Goal: Transaction & Acquisition: Book appointment/travel/reservation

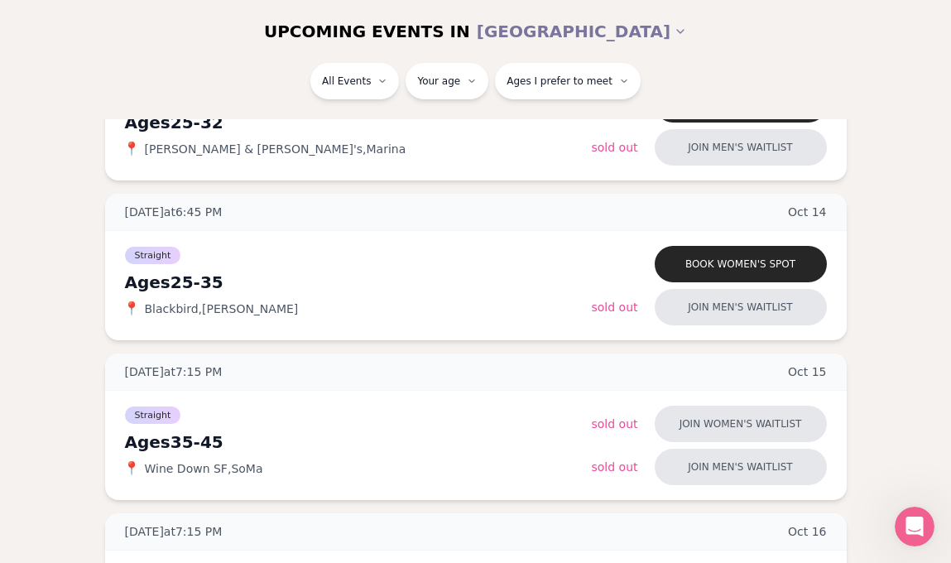
scroll to position [310, 0]
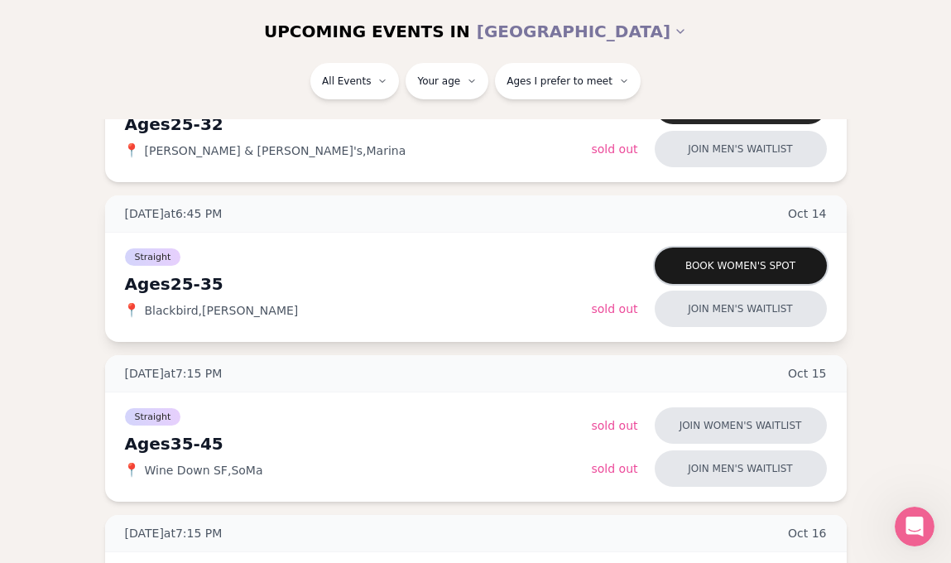
click at [748, 264] on button "Book women's spot" at bounding box center [741, 265] width 172 height 36
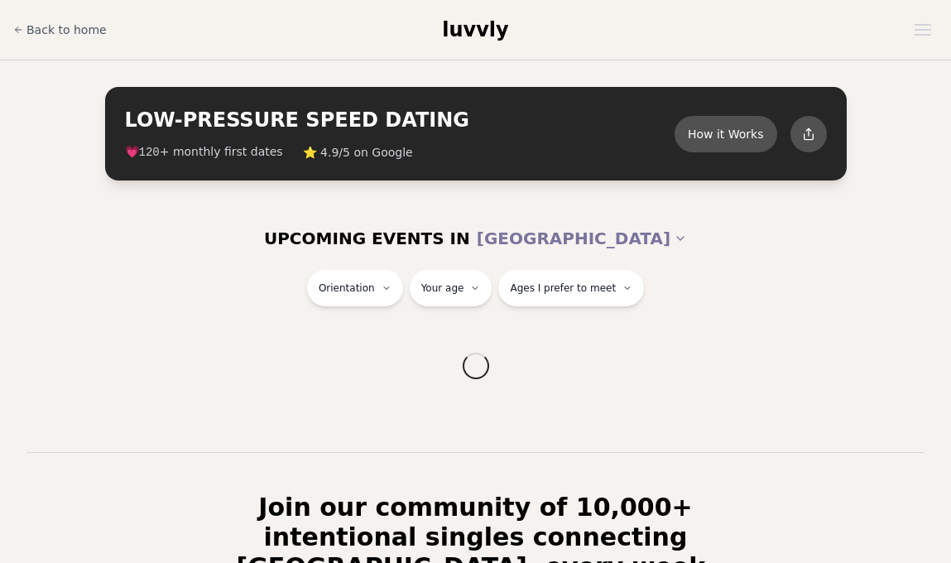
scroll to position [272, 0]
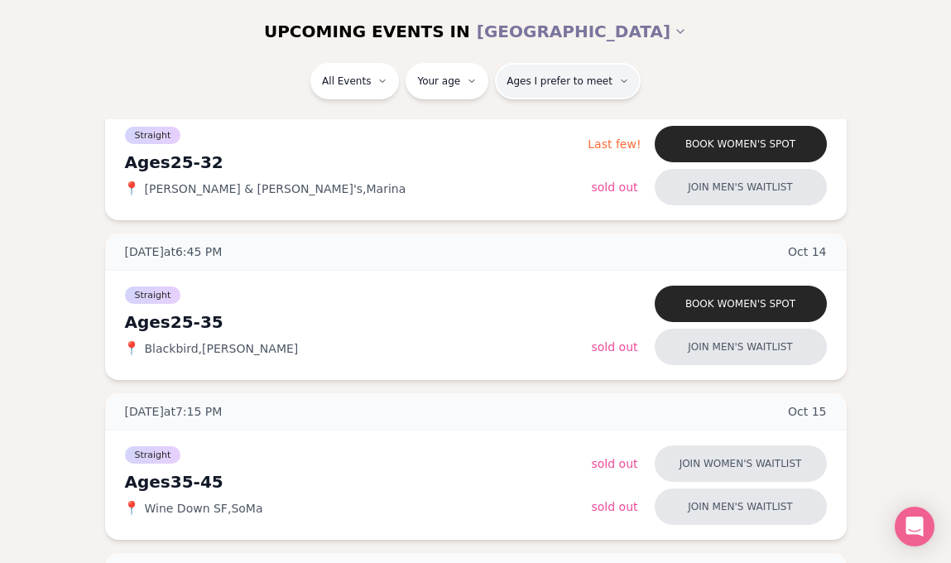
click at [581, 69] on button "Ages I prefer to meet" at bounding box center [568, 81] width 146 height 36
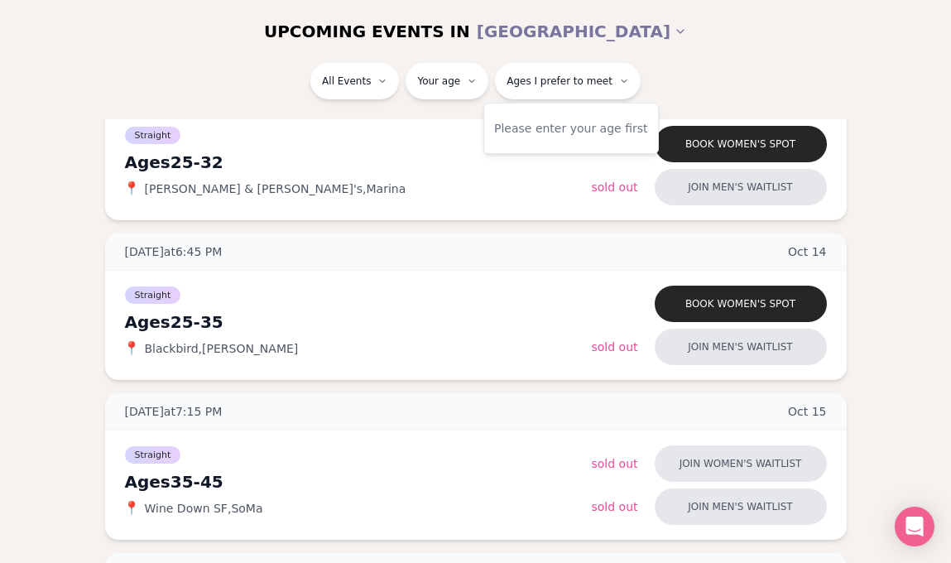
click at [715, 64] on div "All Events Your age Ages I prefer to meet" at bounding box center [475, 84] width 924 height 43
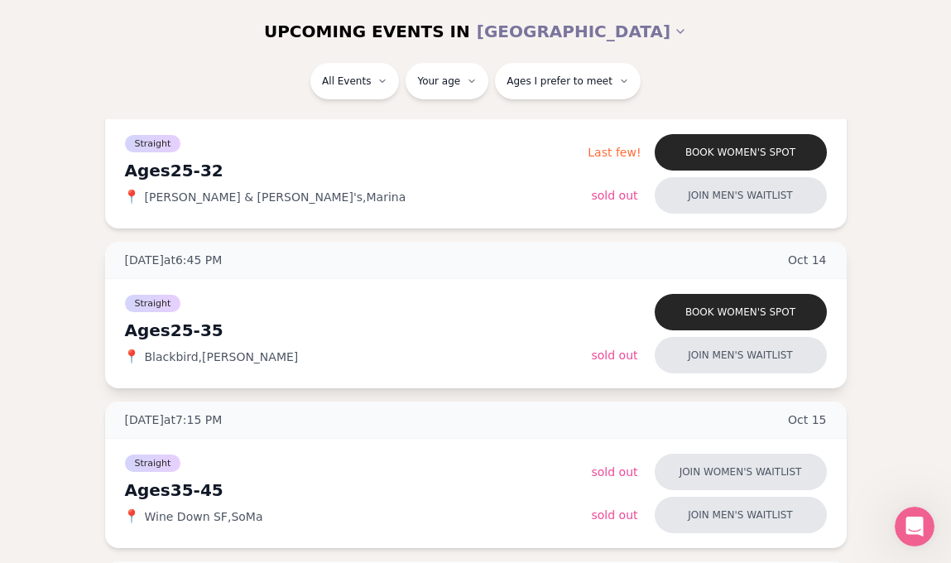
scroll to position [267, 0]
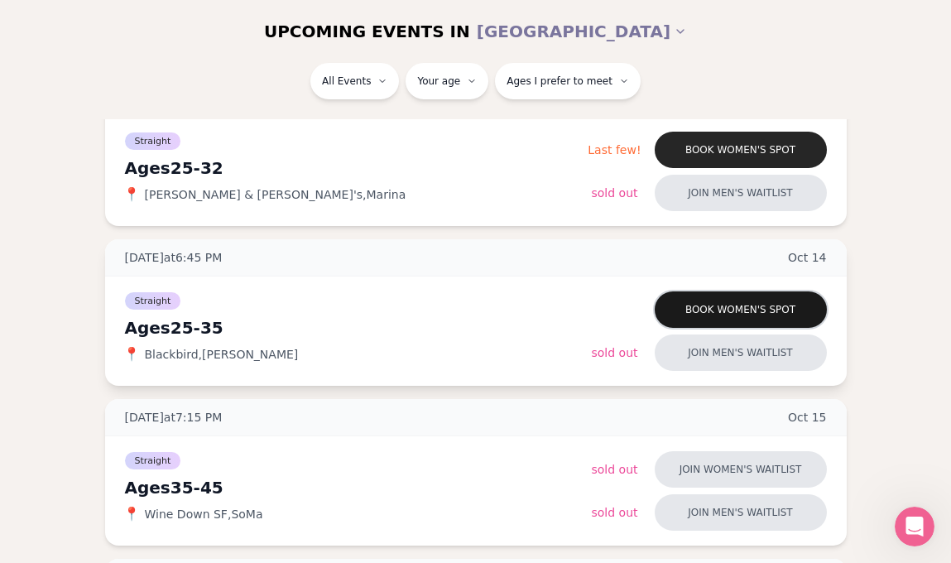
click at [731, 310] on button "Book women's spot" at bounding box center [741, 309] width 172 height 36
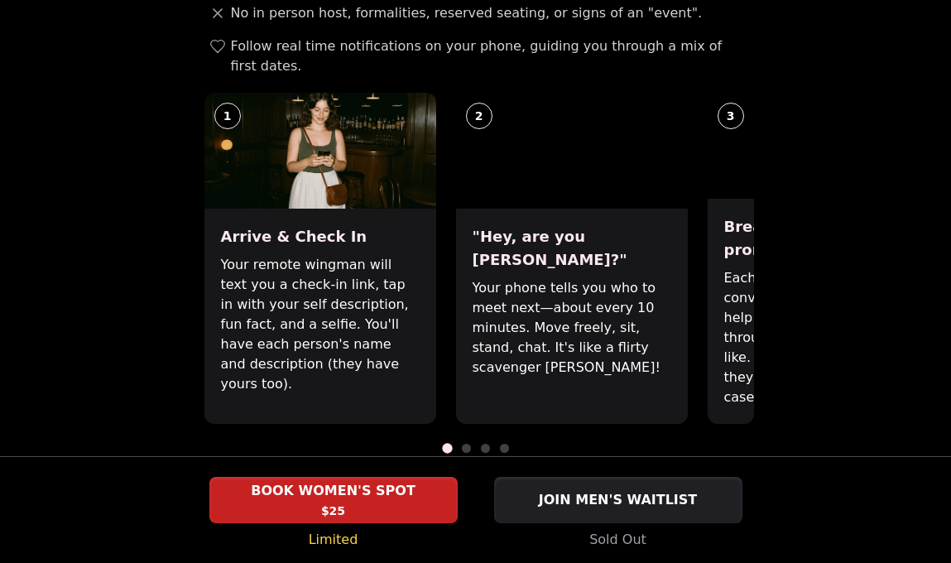
scroll to position [665, 0]
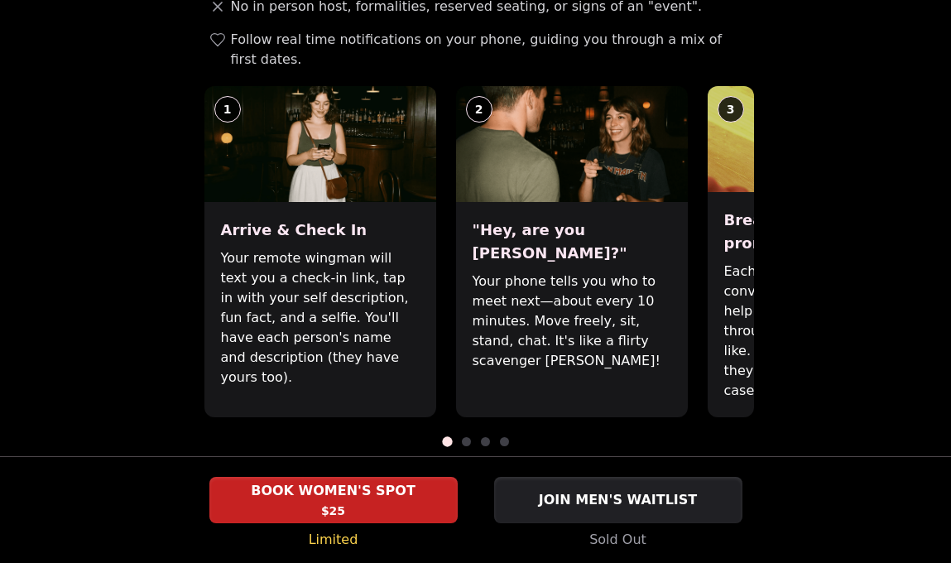
click at [467, 437] on span at bounding box center [466, 441] width 9 height 9
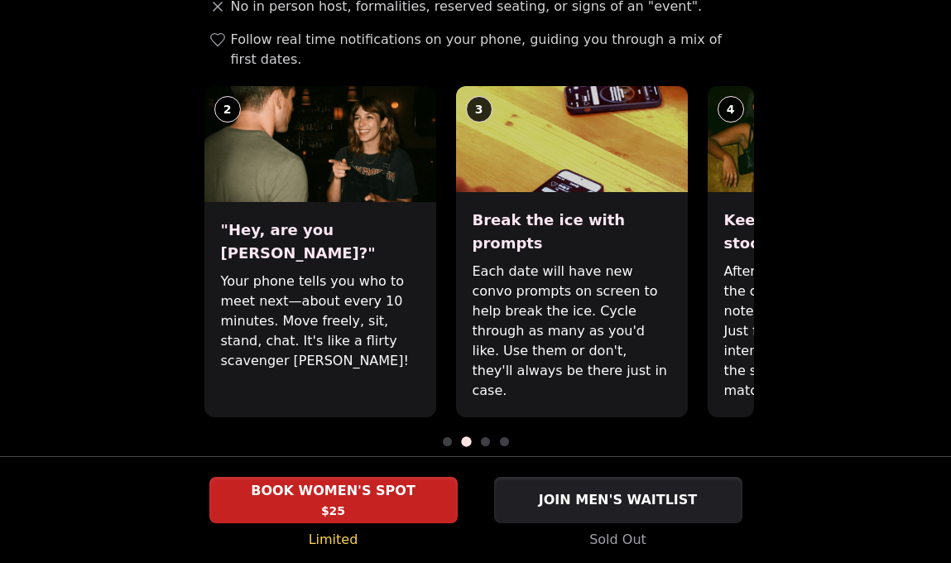
click at [482, 437] on div at bounding box center [476, 441] width 556 height 9
click at [485, 437] on span at bounding box center [485, 441] width 9 height 9
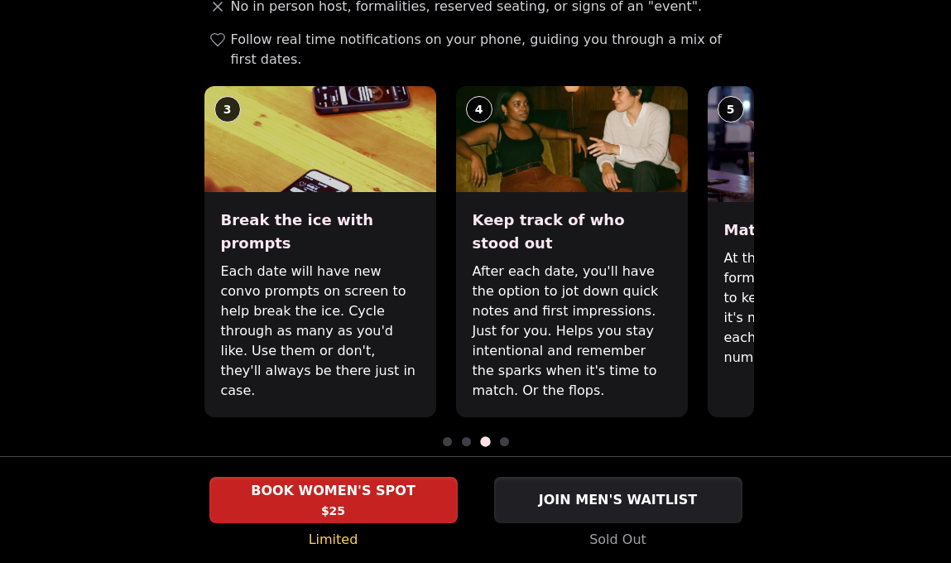
click at [513, 437] on div at bounding box center [476, 441] width 556 height 9
click at [505, 437] on span at bounding box center [504, 441] width 9 height 9
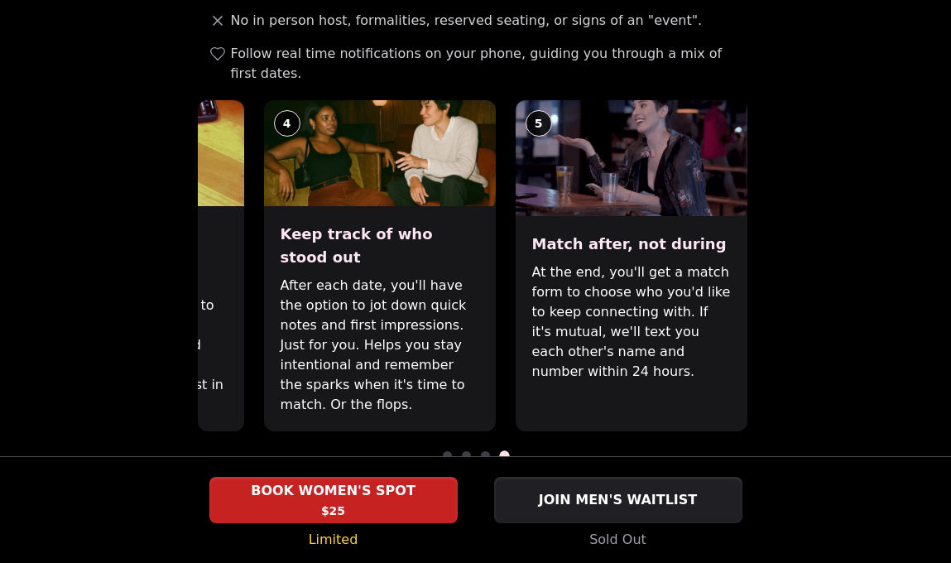
scroll to position [653, 0]
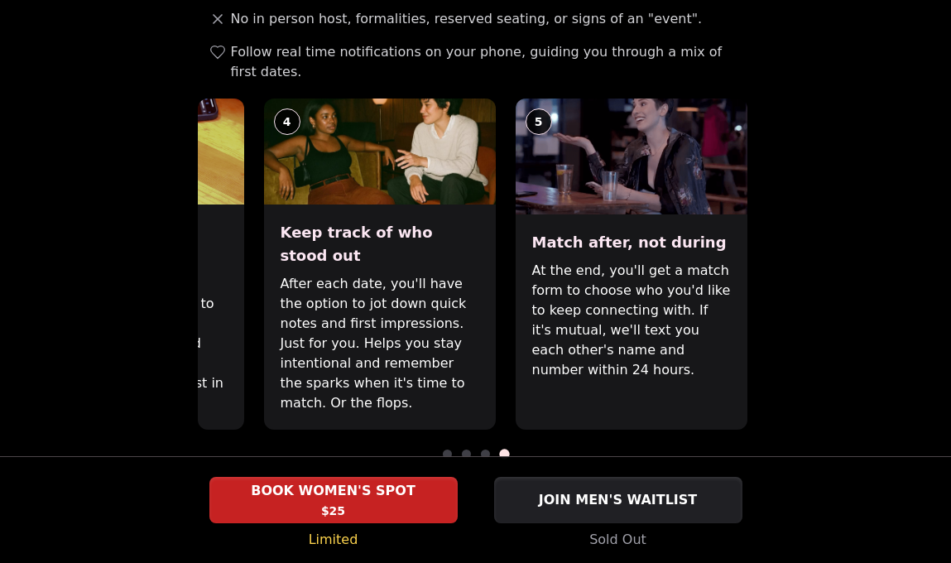
click at [483, 420] on div "How It Works No in person host, formalities, reserved seating, or signs of an "…" at bounding box center [476, 239] width 556 height 533
click at [485, 449] on span at bounding box center [485, 453] width 9 height 9
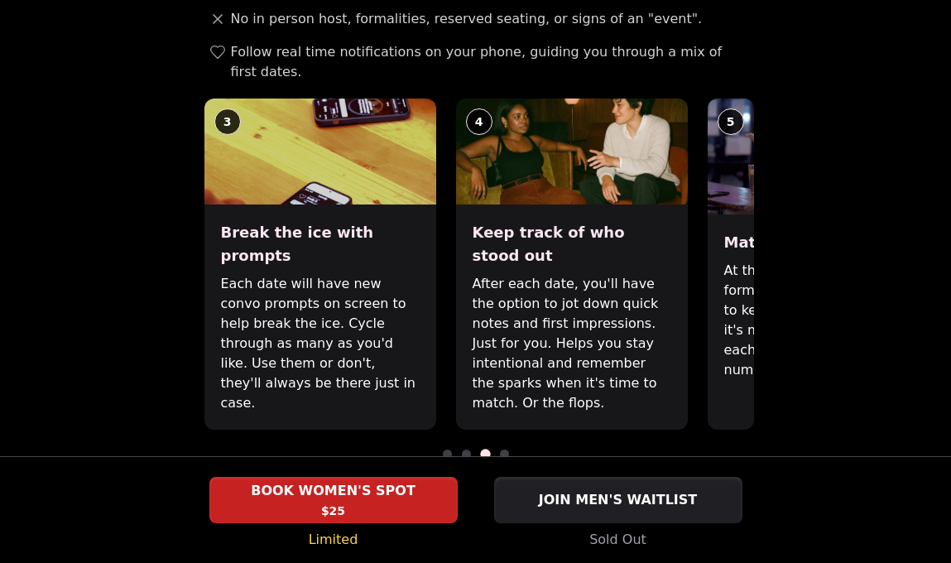
click at [463, 449] on span at bounding box center [466, 453] width 9 height 9
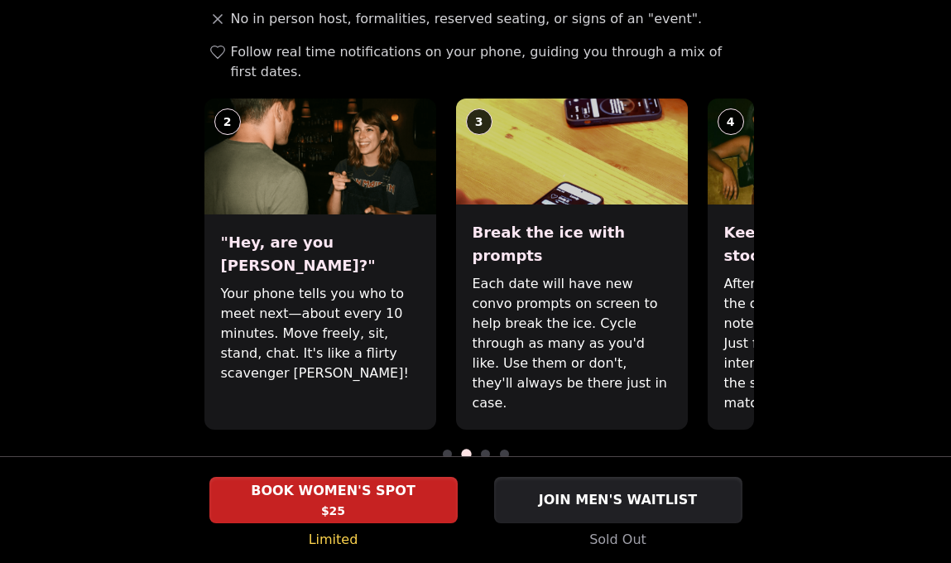
click at [441, 449] on div at bounding box center [476, 453] width 556 height 9
click at [447, 449] on span at bounding box center [447, 453] width 9 height 9
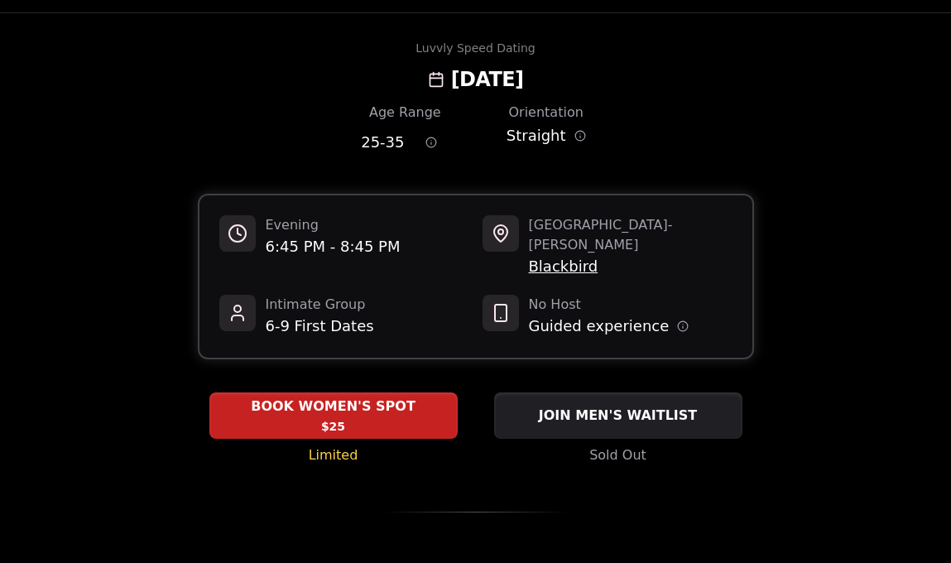
scroll to position [40, 0]
